Goal: Find specific page/section: Find specific page/section

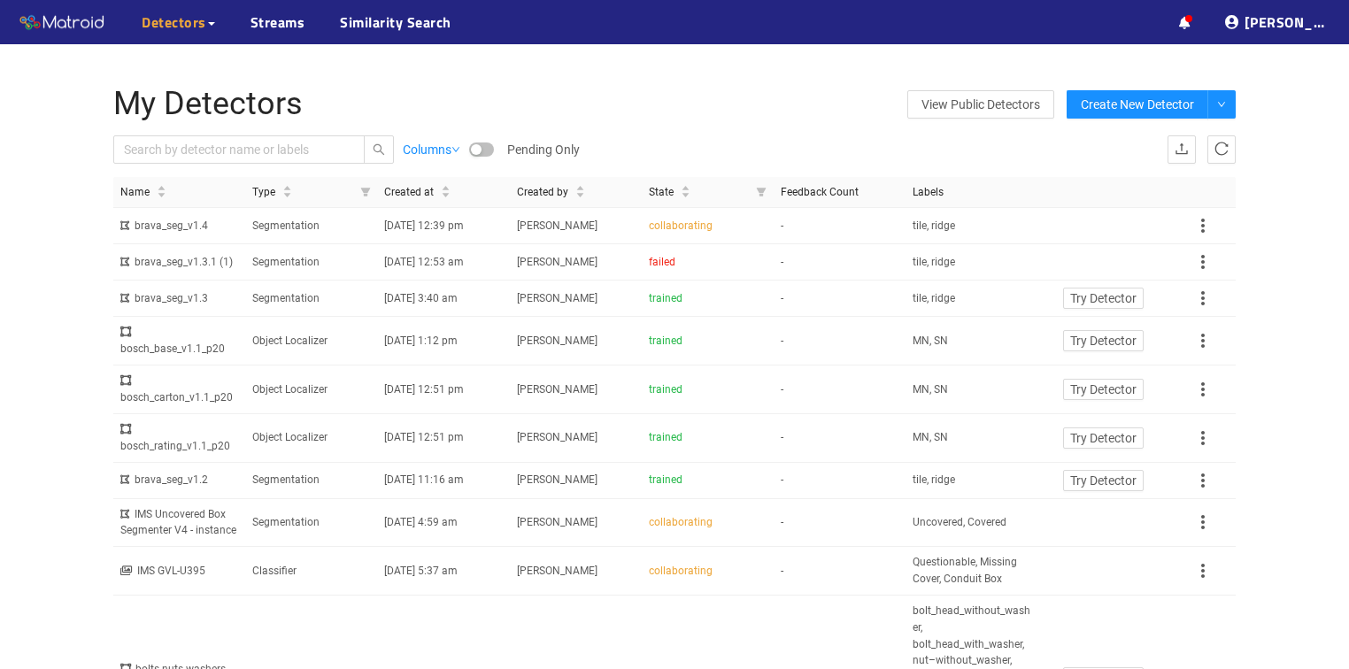
click at [1209, 17] on ul "··· ··· Shafi I. ···" at bounding box center [1256, 22] width 189 height 44
click at [1191, 14] on link at bounding box center [1185, 22] width 12 height 21
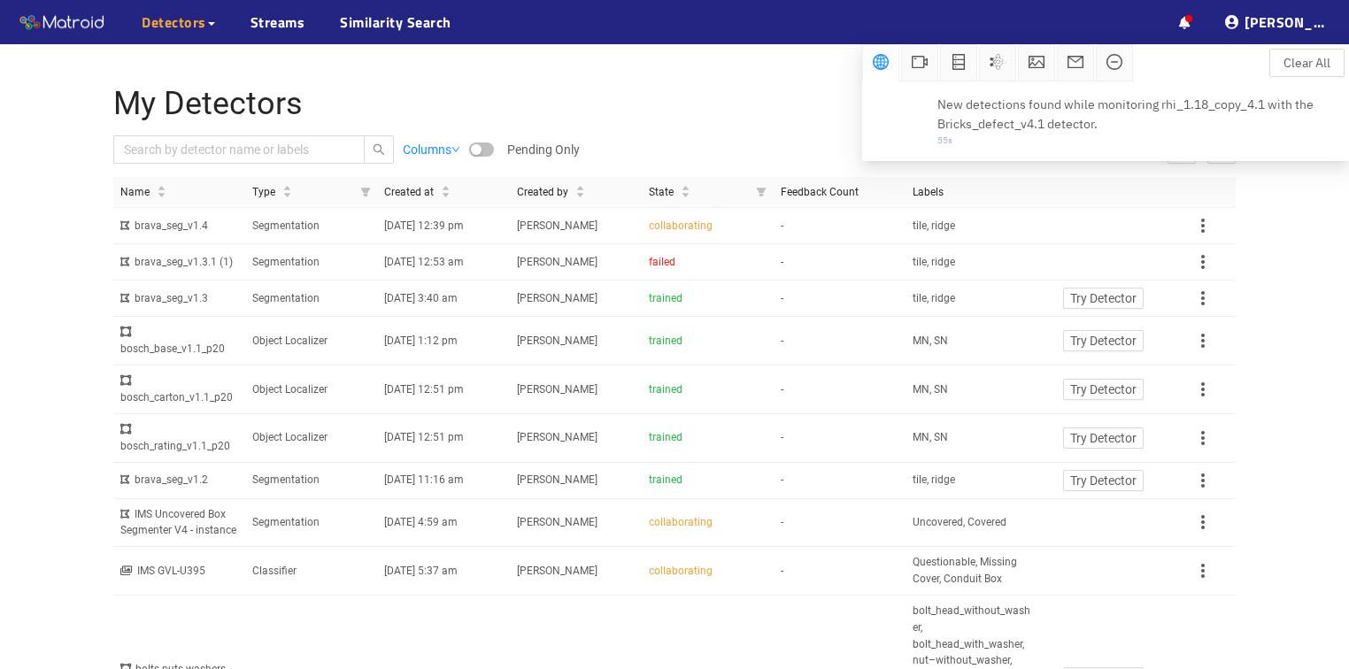
click at [674, 135] on div "Columns Pending Only" at bounding box center [674, 149] width 1123 height 28
